Goal: Task Accomplishment & Management: Manage account settings

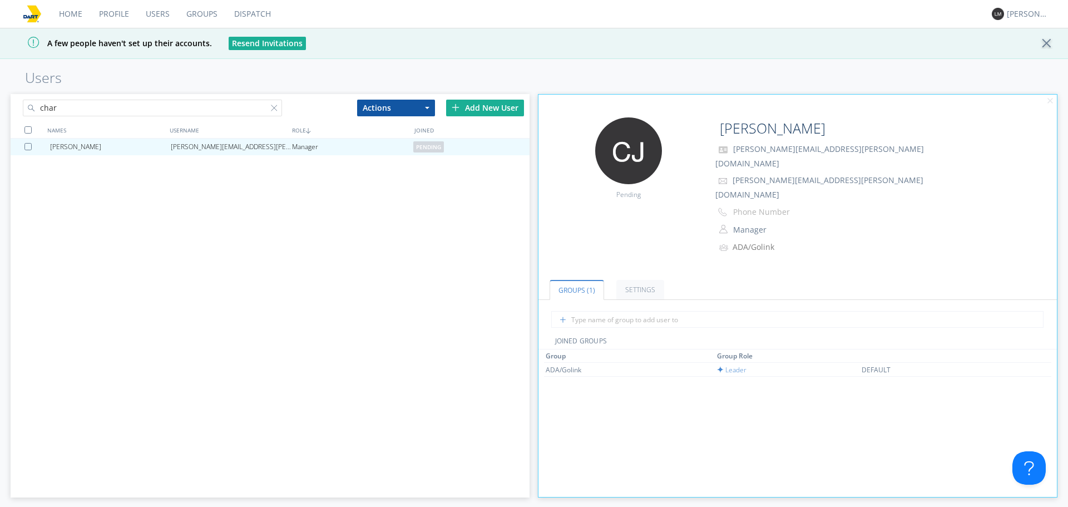
click at [92, 14] on link "Profile" at bounding box center [114, 14] width 47 height 28
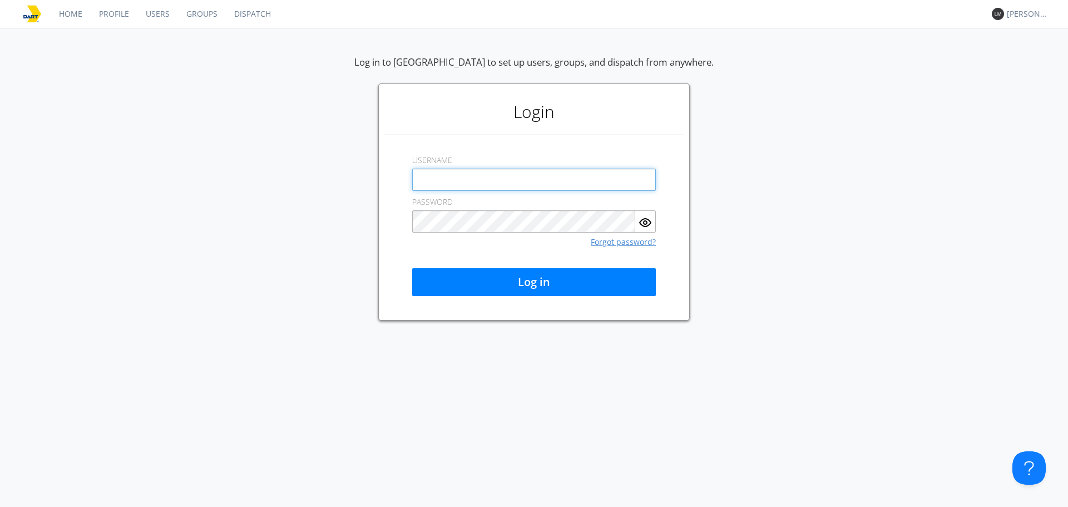
type input "[PERSON_NAME][EMAIL_ADDRESS][DOMAIN_NAME]"
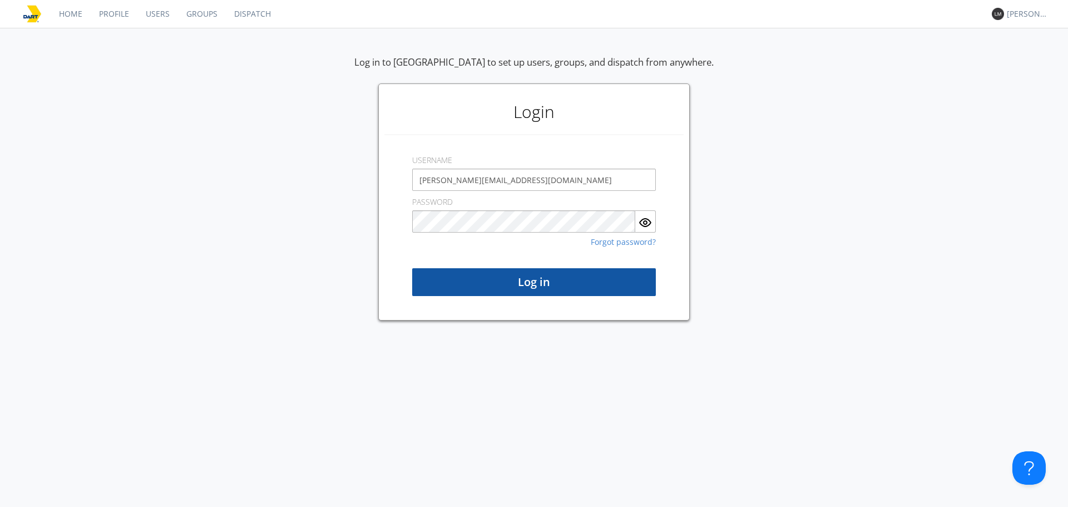
click at [568, 278] on button "Log in" at bounding box center [534, 282] width 244 height 28
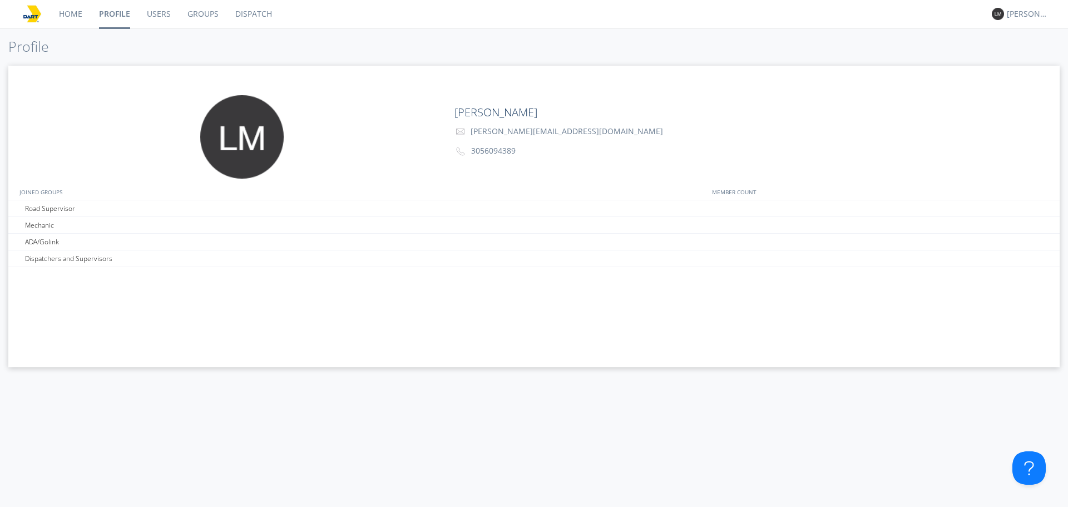
click at [165, 17] on link "Users" at bounding box center [159, 14] width 41 height 28
